Goal: Check status

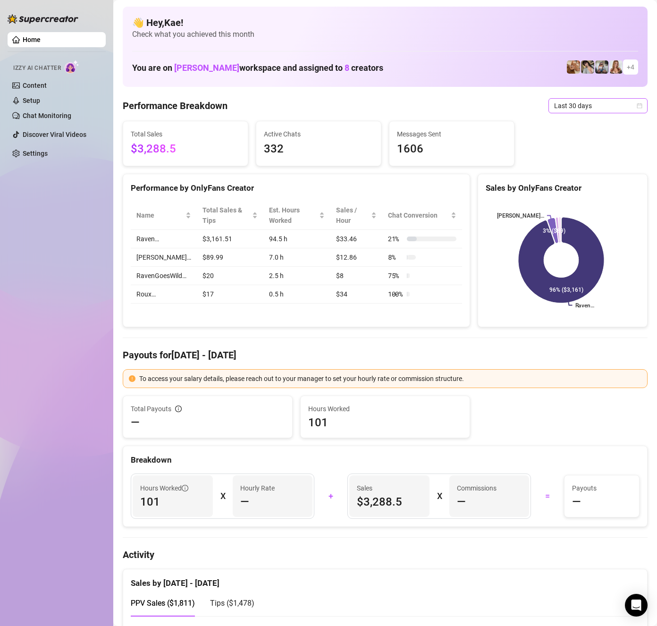
click at [579, 103] on span "Last 30 days" at bounding box center [598, 106] width 88 height 14
click at [572, 153] on div "Last 30 days" at bounding box center [590, 155] width 84 height 10
click at [578, 104] on span "Last 30 days" at bounding box center [598, 106] width 88 height 14
click at [573, 141] on div "Last 7 days" at bounding box center [590, 140] width 84 height 10
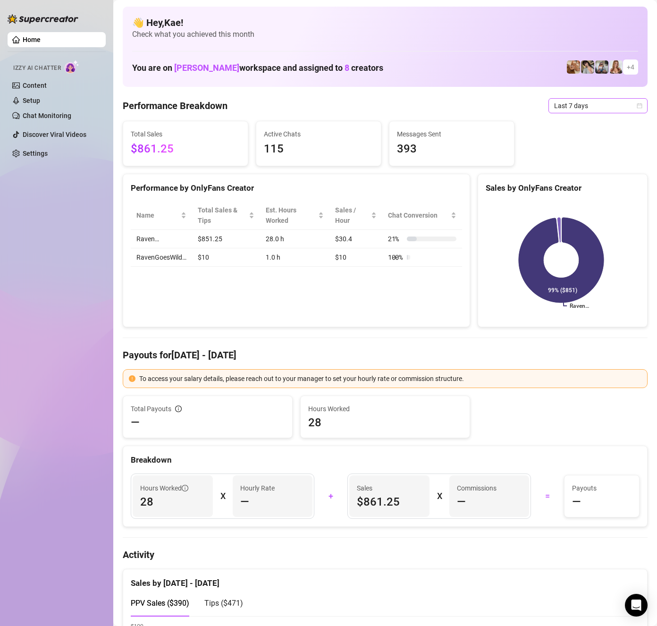
click at [565, 105] on span "Last 7 days" at bounding box center [598, 106] width 88 height 14
click at [559, 153] on div "Last 30 days" at bounding box center [590, 155] width 84 height 10
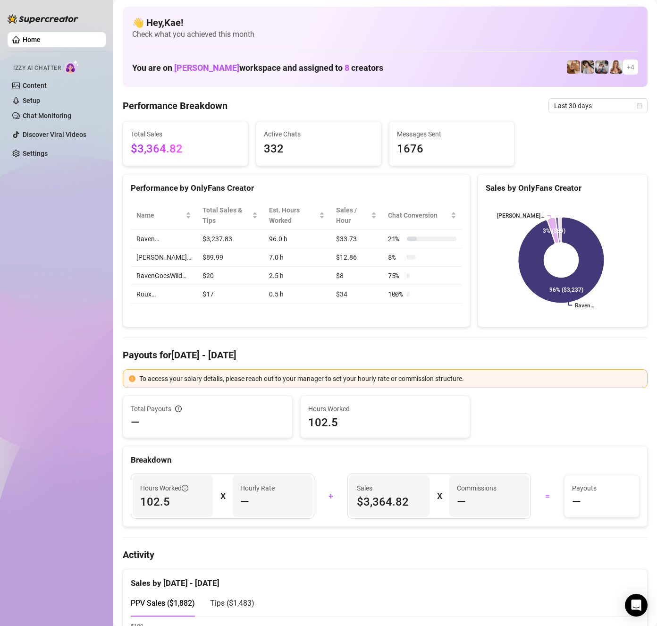
click at [48, 238] on div "Home Izzy AI Chatter Content Setup Chat Monitoring Discover Viral Videos Settin…" at bounding box center [57, 309] width 98 height 618
click at [591, 105] on span "Last 30 days" at bounding box center [598, 106] width 88 height 14
click at [566, 156] on div "Last 30 days" at bounding box center [590, 155] width 84 height 10
